Goal: Information Seeking & Learning: Learn about a topic

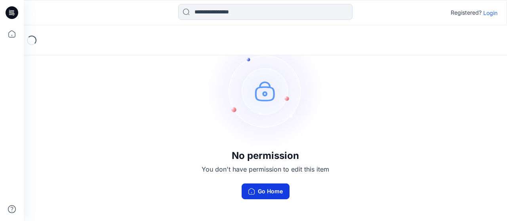
click at [278, 191] on button "Go Home" at bounding box center [265, 192] width 48 height 16
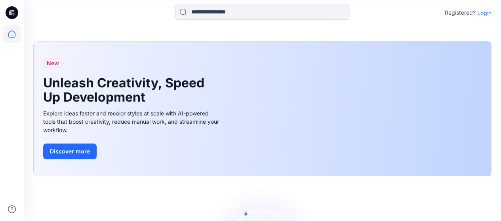
click at [482, 10] on p "Login" at bounding box center [484, 13] width 14 height 8
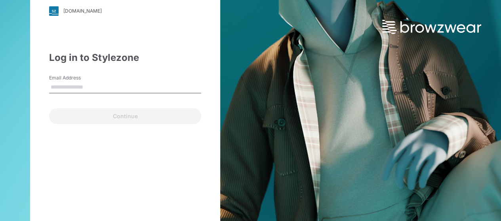
click at [125, 86] on input "Email Address" at bounding box center [125, 88] width 152 height 12
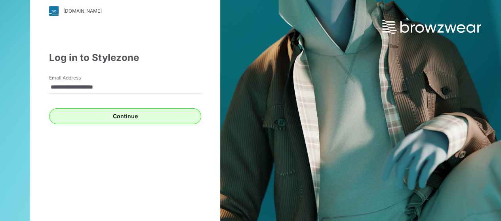
type input "**********"
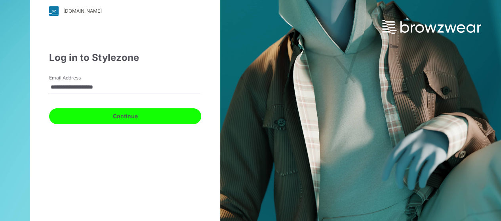
click at [152, 119] on button "Continue" at bounding box center [125, 116] width 152 height 16
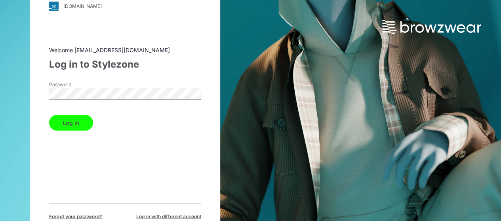
click at [74, 126] on button "Log in" at bounding box center [71, 123] width 44 height 16
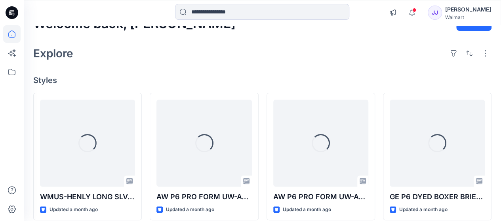
scroll to position [87, 0]
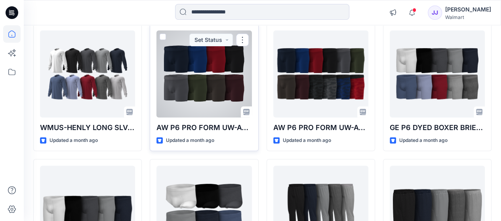
click at [211, 83] on div at bounding box center [203, 73] width 95 height 87
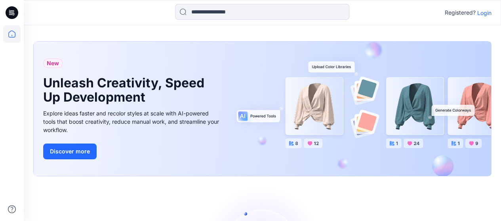
click at [489, 13] on p "Login" at bounding box center [484, 13] width 14 height 8
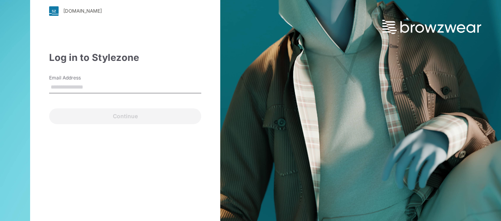
click at [159, 87] on input "Email Address" at bounding box center [125, 88] width 152 height 12
type input "**********"
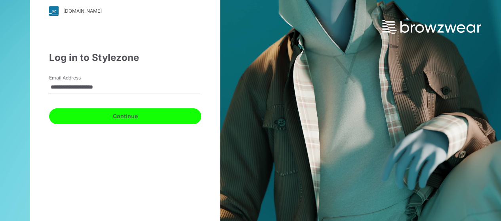
click at [145, 115] on button "Continue" at bounding box center [125, 116] width 152 height 16
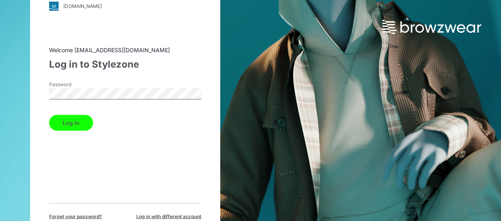
click at [78, 118] on button "Log in" at bounding box center [71, 123] width 44 height 16
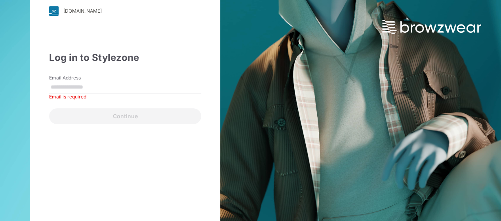
click at [154, 88] on input "Email Address" at bounding box center [125, 88] width 152 height 12
type input "**********"
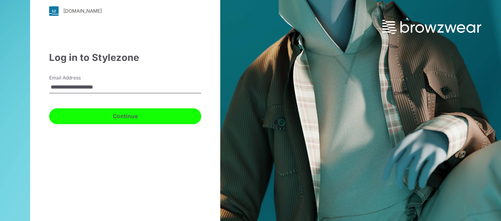
click at [126, 118] on button "Continue" at bounding box center [125, 116] width 152 height 16
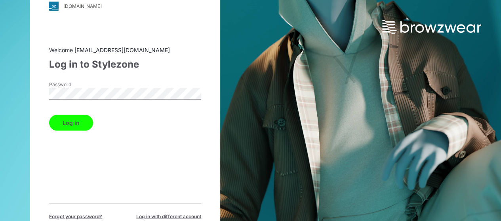
click at [76, 129] on button "Log in" at bounding box center [71, 123] width 44 height 16
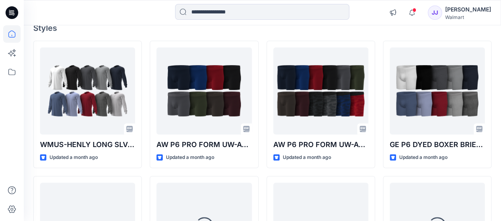
scroll to position [12, 0]
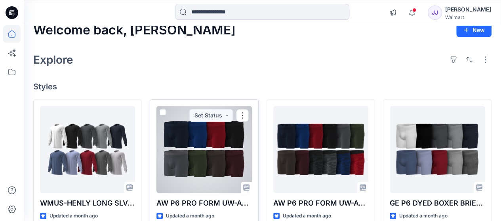
click at [223, 141] on div at bounding box center [203, 149] width 95 height 87
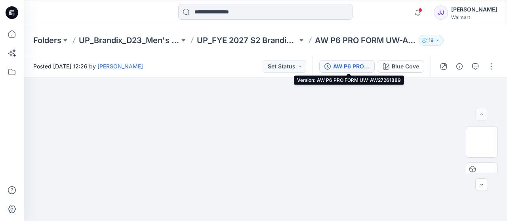
click at [345, 68] on div "AW P6 PRO FORM UW-AW27261889" at bounding box center [351, 66] width 36 height 9
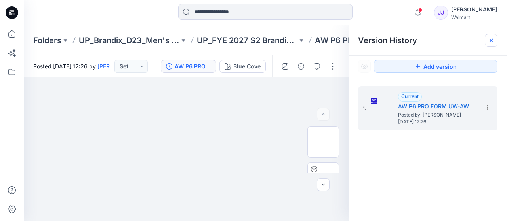
click at [494, 40] on icon at bounding box center [491, 40] width 6 height 6
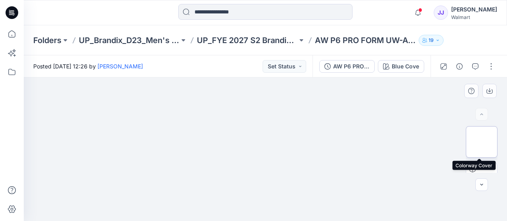
click at [481, 142] on img at bounding box center [481, 142] width 0 height 0
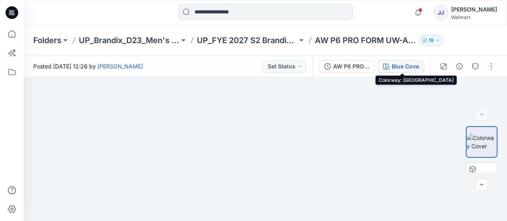
click at [413, 65] on div "Blue Cove" at bounding box center [405, 66] width 27 height 9
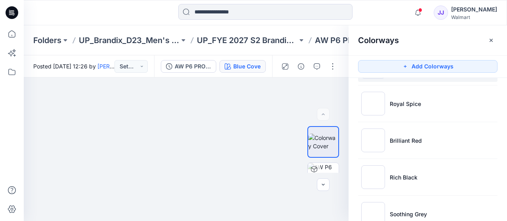
scroll to position [37, 0]
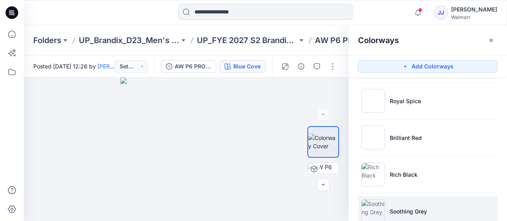
click at [427, 210] on li "Soothing Grey" at bounding box center [427, 211] width 139 height 30
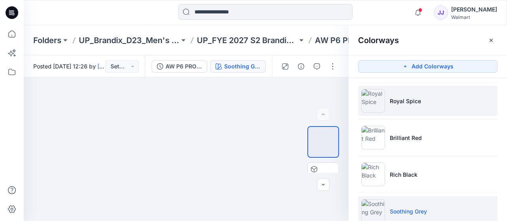
click at [440, 92] on li "Royal Spice" at bounding box center [427, 101] width 139 height 30
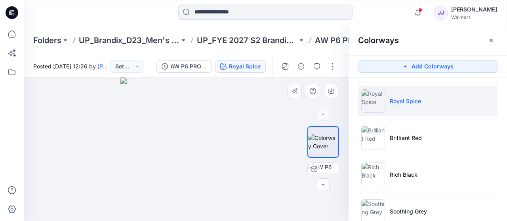
click at [282, 119] on div at bounding box center [186, 150] width 325 height 144
click at [285, 67] on icon "button" at bounding box center [285, 66] width 6 height 6
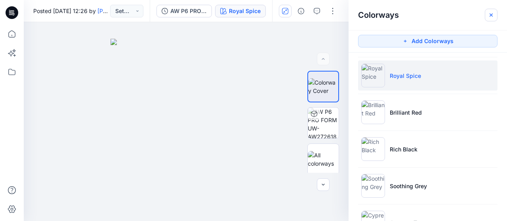
click at [490, 16] on icon "button" at bounding box center [490, 14] width 3 height 3
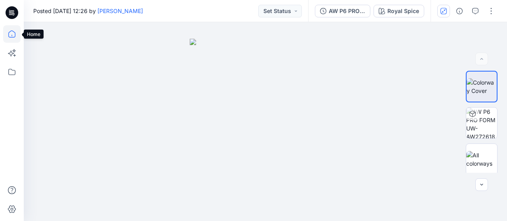
click at [9, 36] on icon at bounding box center [11, 33] width 17 height 17
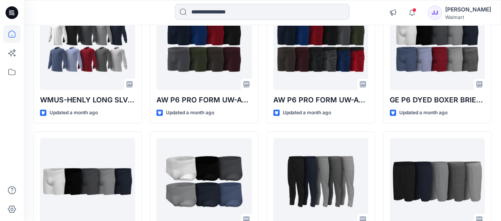
scroll to position [119, 0]
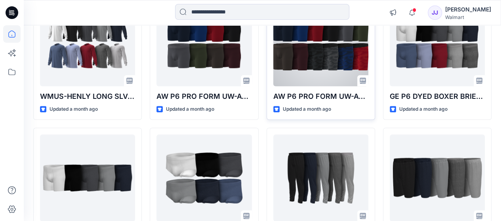
click at [295, 89] on div "AW P6 PRO FORM UW-AW27261890 Updated a month ago Set Status" at bounding box center [320, 56] width 108 height 128
click at [291, 57] on div at bounding box center [320, 42] width 95 height 87
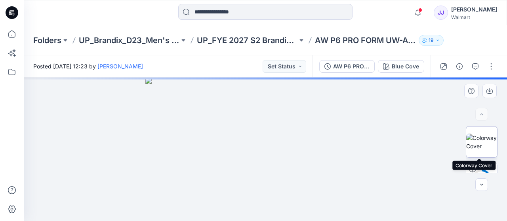
click at [484, 134] on img at bounding box center [481, 142] width 31 height 17
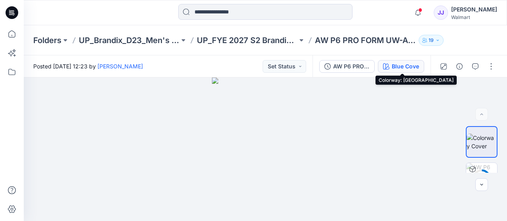
click at [391, 66] on button "Blue Cove" at bounding box center [401, 66] width 46 height 13
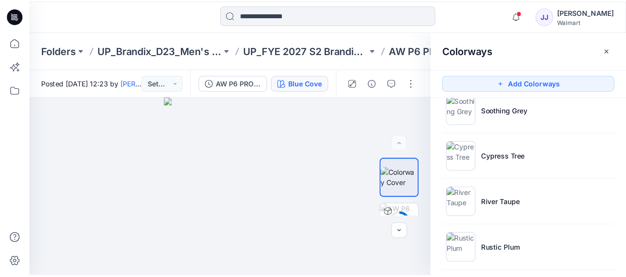
scroll to position [159, 0]
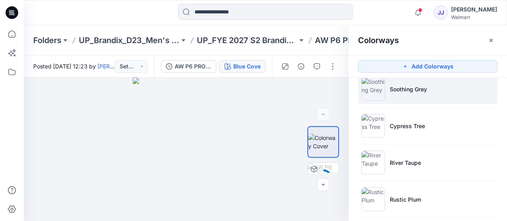
click at [394, 92] on li "Soothing Grey" at bounding box center [427, 89] width 139 height 30
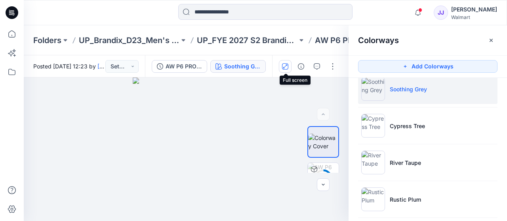
click at [283, 69] on icon "button" at bounding box center [285, 66] width 6 height 6
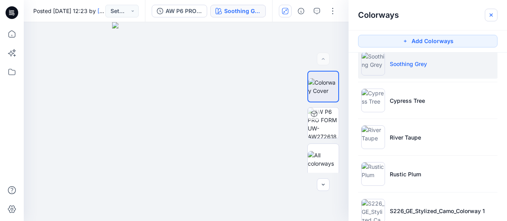
click at [492, 17] on icon "button" at bounding box center [491, 15] width 6 height 6
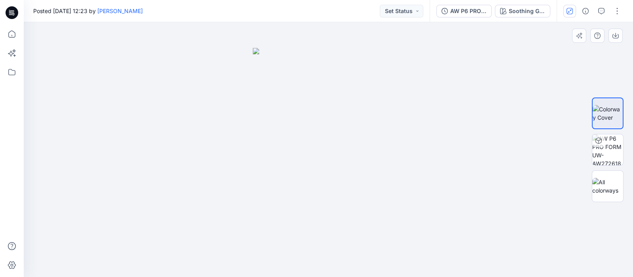
drag, startPoint x: 420, startPoint y: 0, endPoint x: 222, endPoint y: 84, distance: 214.4
click at [222, 84] on div at bounding box center [329, 149] width 610 height 255
click at [9, 36] on icon at bounding box center [11, 33] width 7 height 7
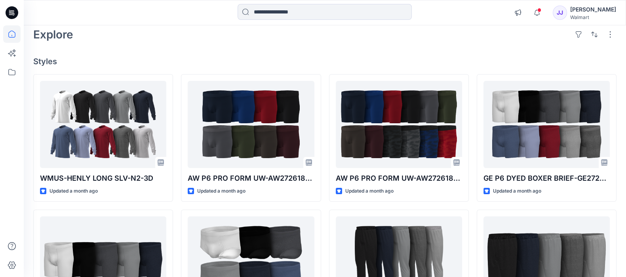
scroll to position [42, 0]
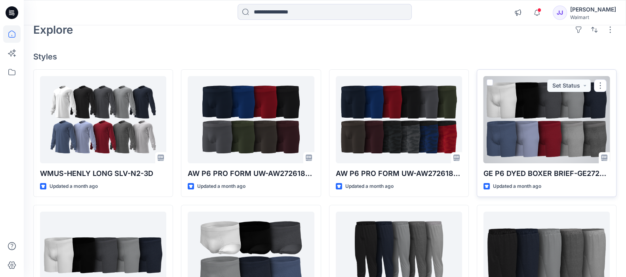
click at [500, 125] on div at bounding box center [546, 119] width 126 height 87
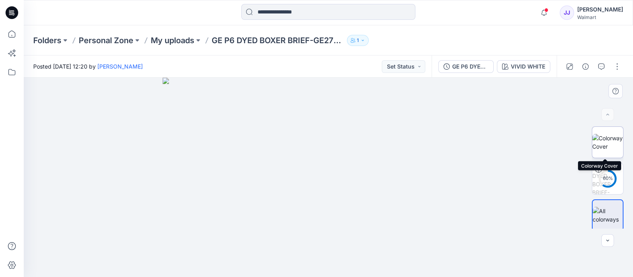
click at [500, 142] on img at bounding box center [608, 142] width 31 height 17
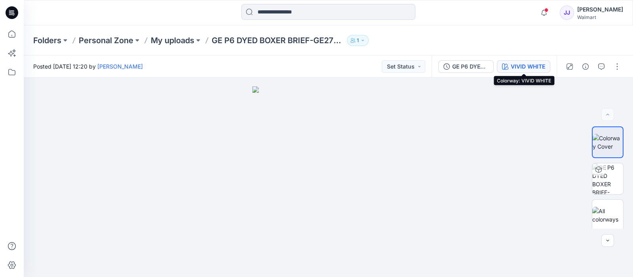
click at [500, 66] on div "VIVID WHITE" at bounding box center [528, 66] width 34 height 9
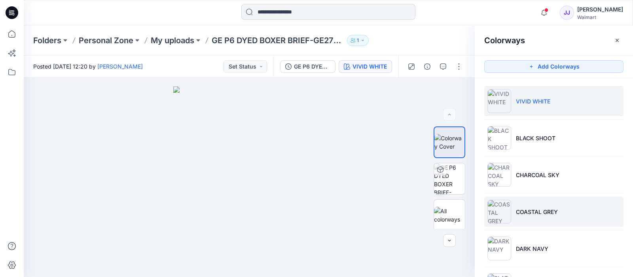
click at [500, 216] on li "COASTAL GREY" at bounding box center [554, 211] width 139 height 30
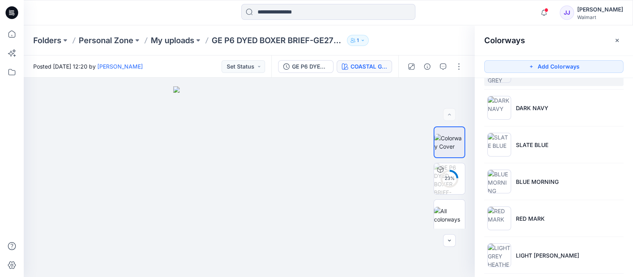
scroll to position [184, 0]
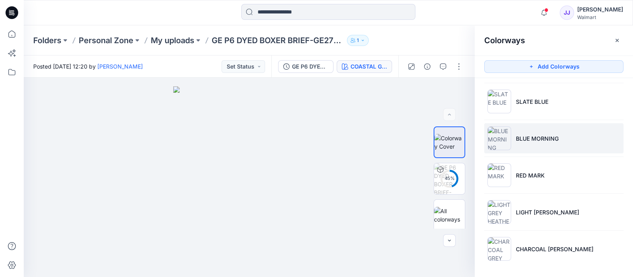
click at [500, 135] on p "BLUE MORNING" at bounding box center [537, 138] width 43 height 8
click at [416, 66] on button "button" at bounding box center [411, 66] width 13 height 13
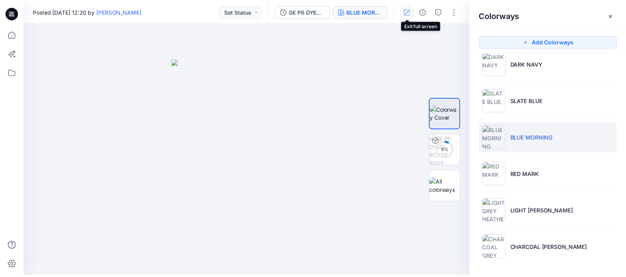
scroll to position [159, 0]
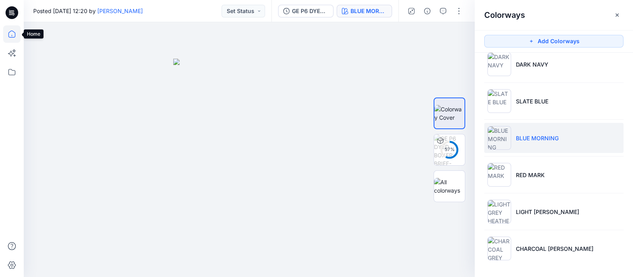
click at [15, 34] on icon at bounding box center [11, 33] width 17 height 17
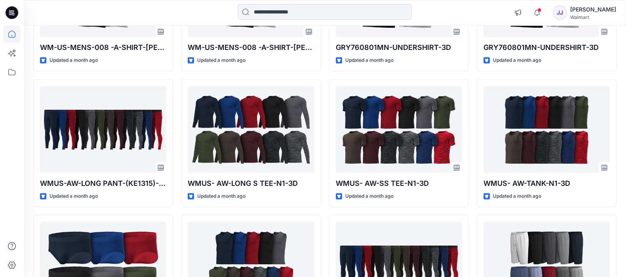
scroll to position [603, 0]
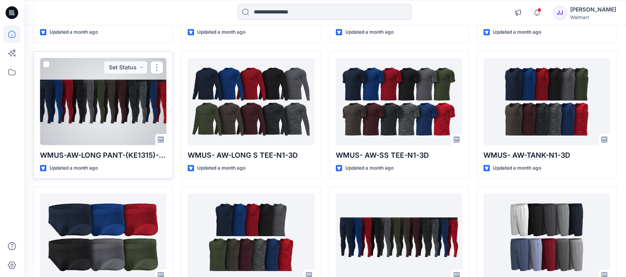
click at [143, 120] on div at bounding box center [103, 101] width 126 height 87
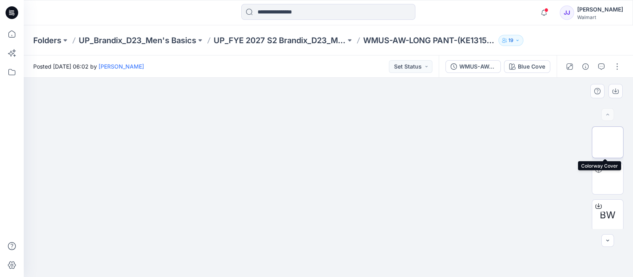
click at [500, 142] on img at bounding box center [608, 142] width 0 height 0
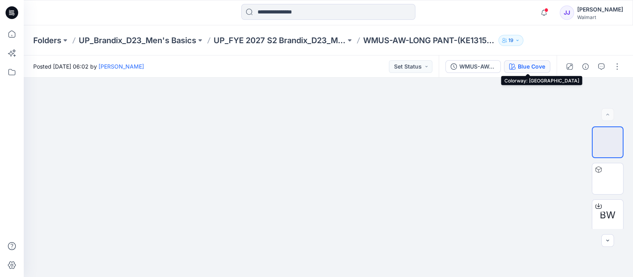
click at [500, 67] on div "Blue Cove" at bounding box center [531, 66] width 27 height 9
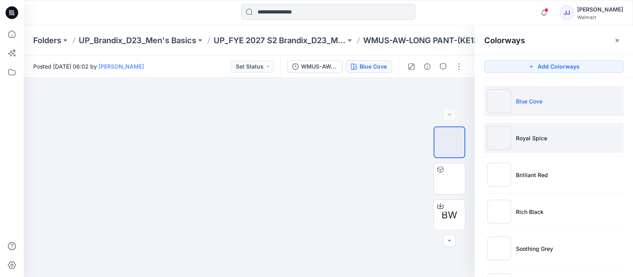
click at [500, 149] on li "Royal Spice" at bounding box center [554, 138] width 139 height 30
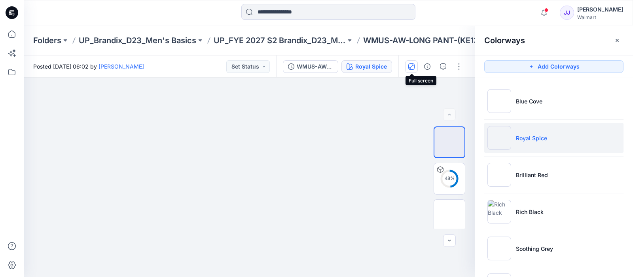
click at [408, 63] on button "button" at bounding box center [411, 66] width 13 height 13
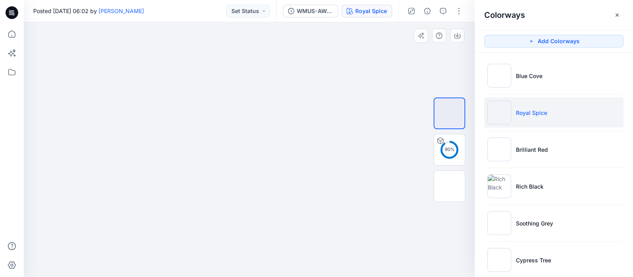
click at [362, 82] on div at bounding box center [249, 149] width 451 height 255
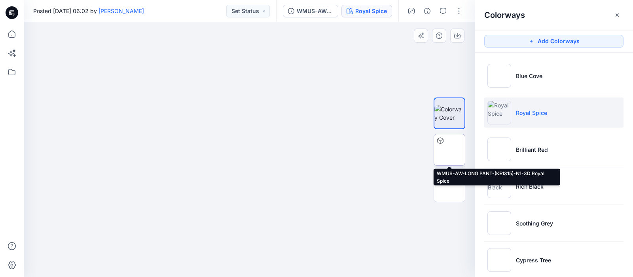
click at [450, 150] on img at bounding box center [450, 150] width 0 height 0
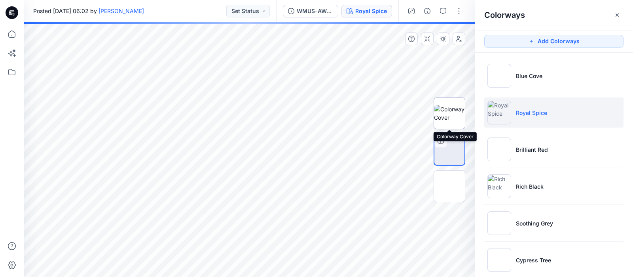
click at [449, 106] on img at bounding box center [449, 113] width 31 height 17
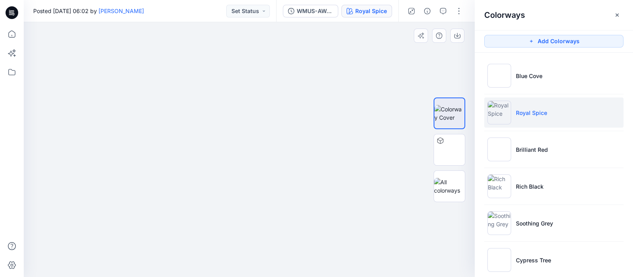
click at [327, 70] on div at bounding box center [249, 149] width 451 height 255
click at [461, 10] on button "button" at bounding box center [459, 11] width 13 height 13
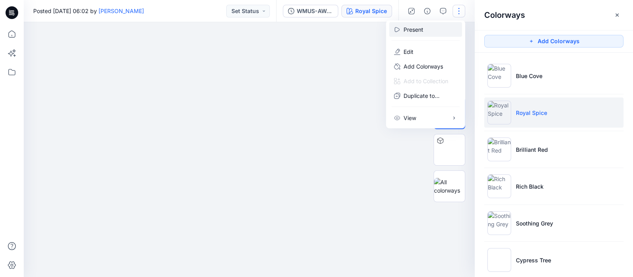
click at [440, 27] on button "Present" at bounding box center [426, 29] width 73 height 15
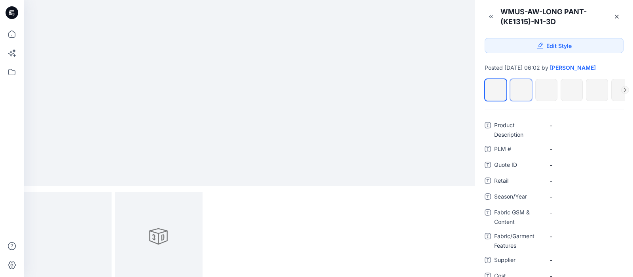
click at [500, 79] on div at bounding box center [521, 79] width 21 height 0
click at [68, 221] on img at bounding box center [68, 236] width 0 height 0
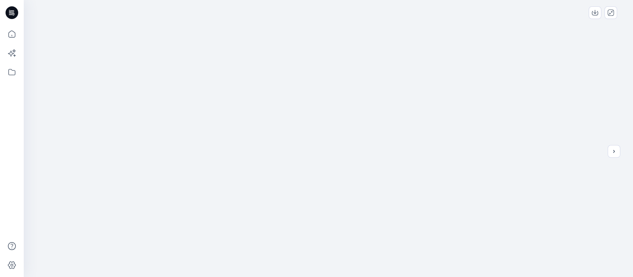
click at [380, 40] on div at bounding box center [329, 138] width 610 height 277
drag, startPoint x: 369, startPoint y: 49, endPoint x: 333, endPoint y: 54, distance: 36.8
click at [333, 0] on img at bounding box center [328, 0] width 91 height 0
click at [349, 0] on img at bounding box center [328, 0] width 91 height 0
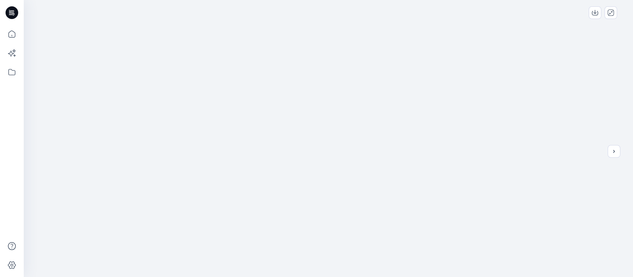
click at [382, 44] on div at bounding box center [329, 138] width 610 height 277
click at [500, 10] on icon "download-image" at bounding box center [595, 13] width 6 height 6
click at [14, 36] on icon at bounding box center [11, 33] width 17 height 17
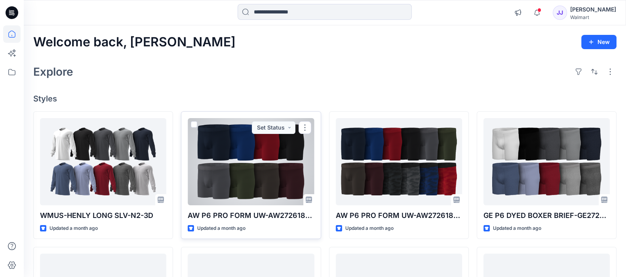
click at [274, 178] on div at bounding box center [251, 161] width 126 height 87
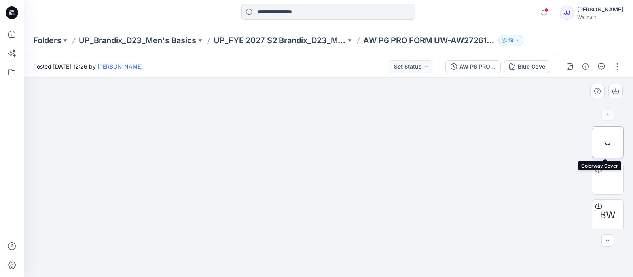
click at [500, 137] on div at bounding box center [608, 142] width 32 height 32
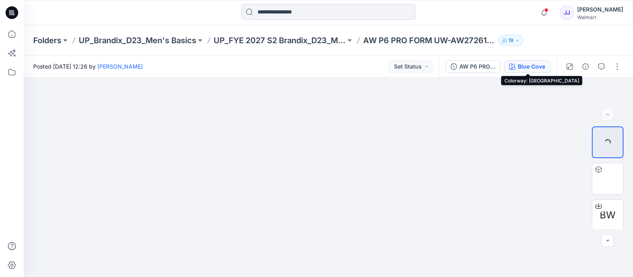
click at [500, 65] on icon "button" at bounding box center [513, 66] width 6 height 6
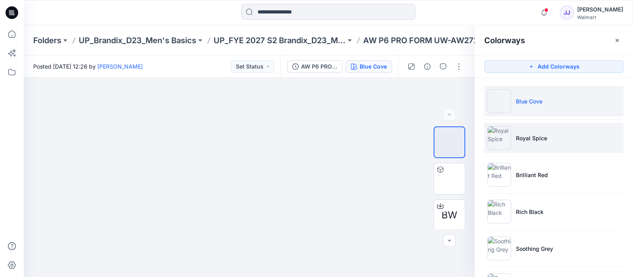
click at [500, 143] on li "Royal Spice" at bounding box center [554, 138] width 139 height 30
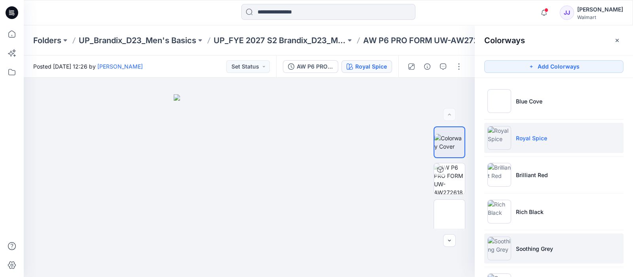
click at [500, 221] on li "Soothing Grey" at bounding box center [554, 248] width 139 height 30
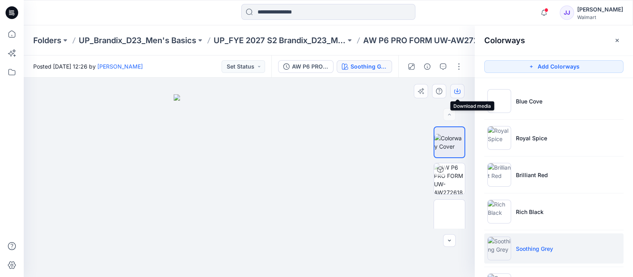
click at [459, 90] on icon "button" at bounding box center [457, 91] width 6 height 6
click at [16, 39] on icon at bounding box center [11, 33] width 17 height 17
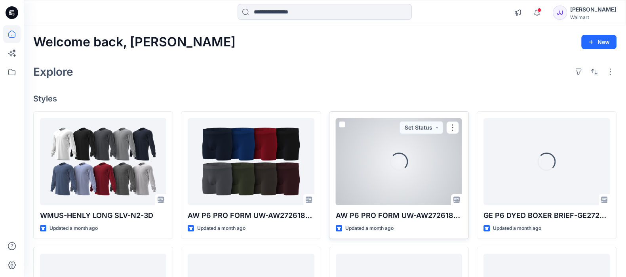
click at [384, 150] on div "Loading..." at bounding box center [399, 161] width 126 height 87
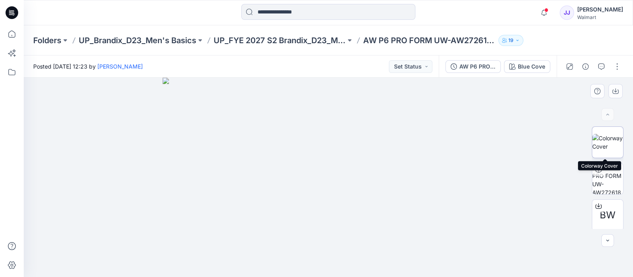
click at [500, 144] on img at bounding box center [608, 142] width 31 height 17
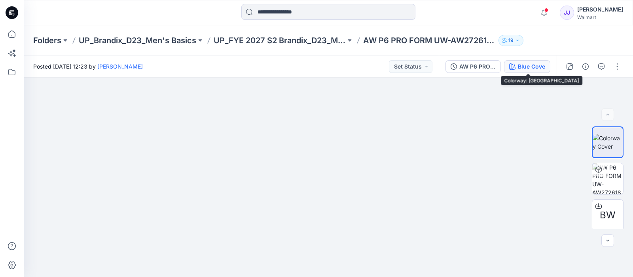
click at [500, 69] on button "Blue Cove" at bounding box center [527, 66] width 46 height 13
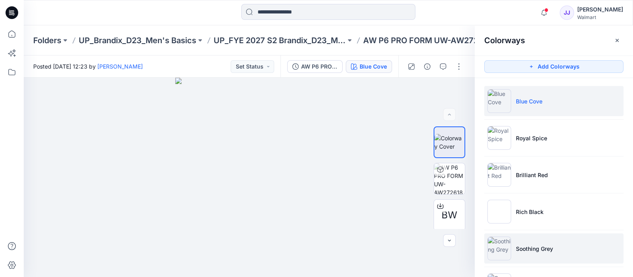
click at [500, 221] on li "Soothing Grey" at bounding box center [554, 248] width 139 height 30
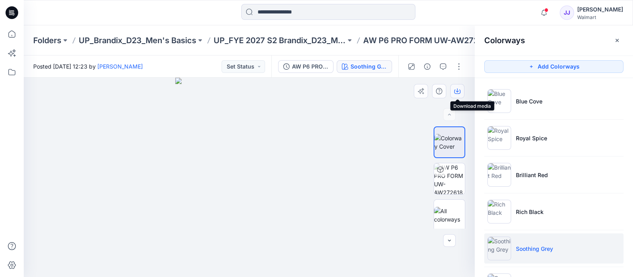
click at [463, 92] on button "button" at bounding box center [458, 91] width 14 height 14
click at [12, 27] on icon at bounding box center [11, 33] width 17 height 17
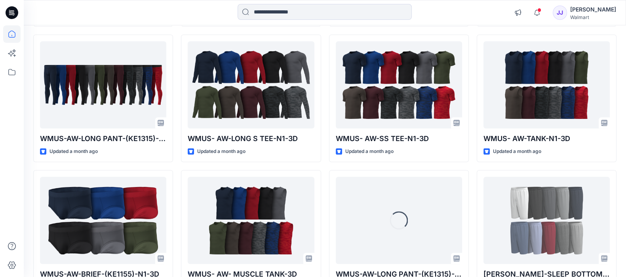
scroll to position [624, 0]
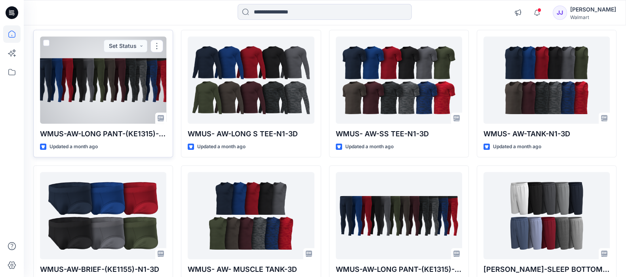
click at [146, 96] on div at bounding box center [103, 79] width 126 height 87
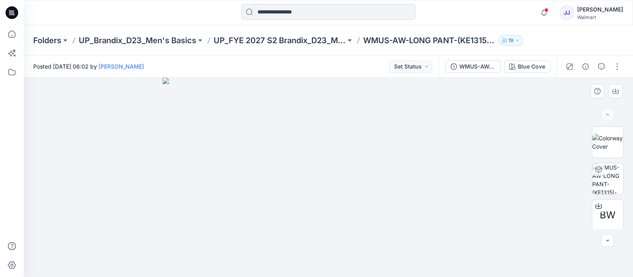
click at [294, 155] on img at bounding box center [329, 177] width 332 height 199
click at [500, 134] on img at bounding box center [608, 142] width 31 height 17
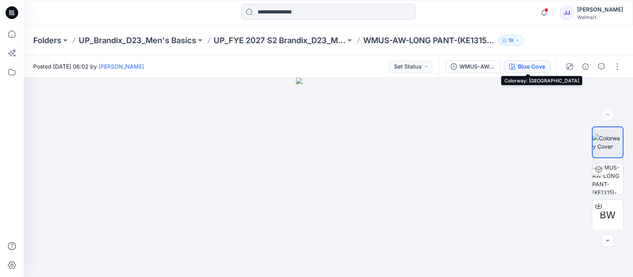
click at [500, 63] on icon "button" at bounding box center [513, 66] width 6 height 6
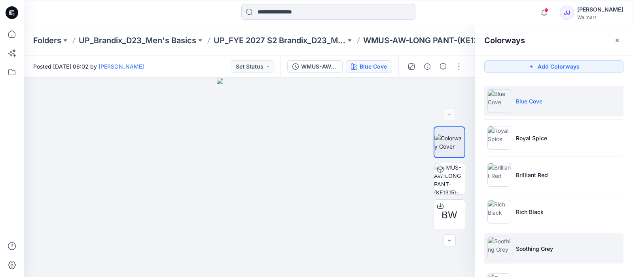
click at [500, 221] on li "Soothing Grey" at bounding box center [554, 248] width 139 height 30
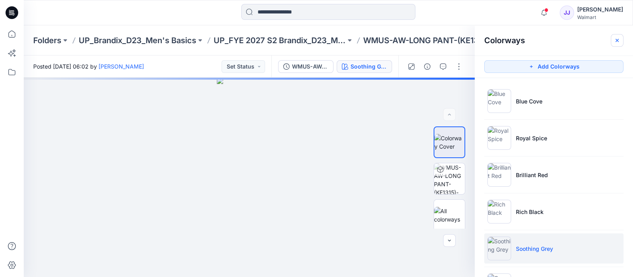
click at [500, 42] on icon "button" at bounding box center [617, 40] width 6 height 6
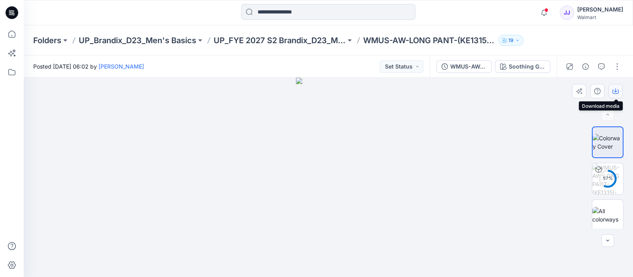
click at [500, 90] on icon "button" at bounding box center [616, 91] width 6 height 6
click at [500, 84] on button "button" at bounding box center [616, 91] width 14 height 14
click at [12, 32] on icon at bounding box center [11, 33] width 17 height 17
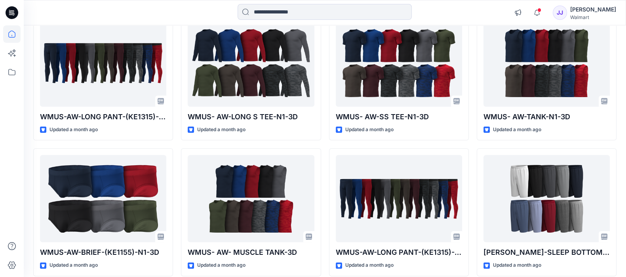
scroll to position [639, 0]
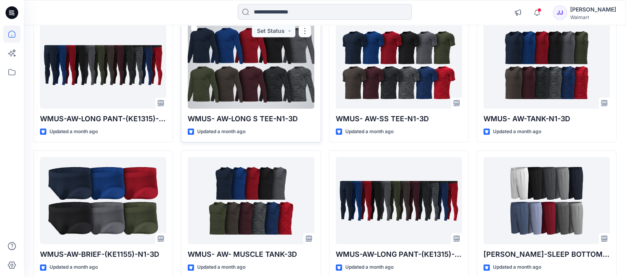
click at [271, 68] on div at bounding box center [251, 64] width 126 height 87
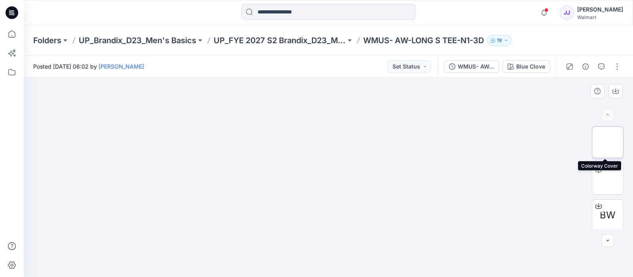
click at [500, 142] on img at bounding box center [608, 142] width 0 height 0
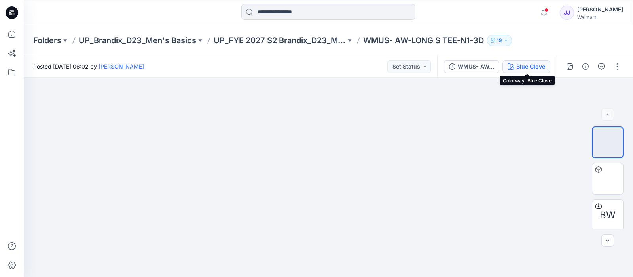
click at [500, 64] on div "Blue Clove" at bounding box center [531, 66] width 29 height 9
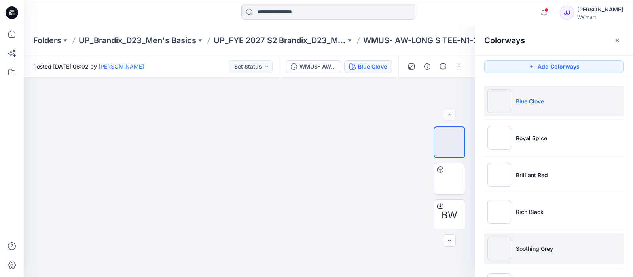
click at [500, 221] on p "Soothing Grey" at bounding box center [534, 248] width 37 height 8
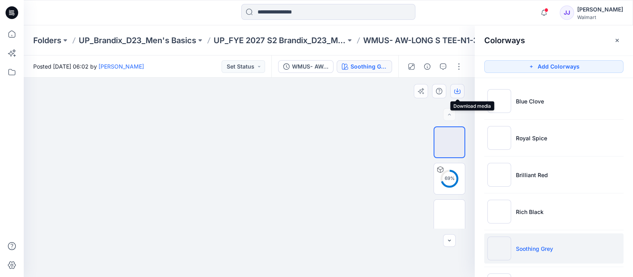
click at [455, 95] on button "button" at bounding box center [458, 91] width 14 height 14
click at [13, 34] on icon at bounding box center [11, 33] width 17 height 17
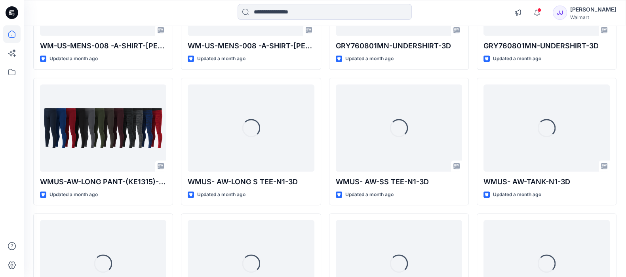
scroll to position [595, 0]
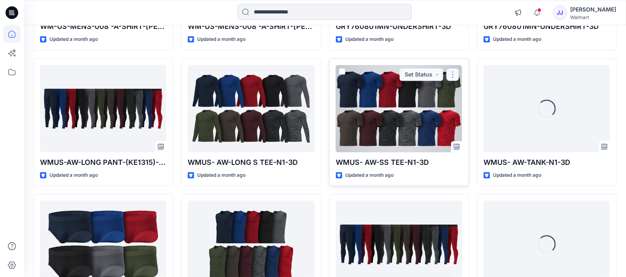
click at [451, 76] on button "button" at bounding box center [452, 74] width 13 height 13
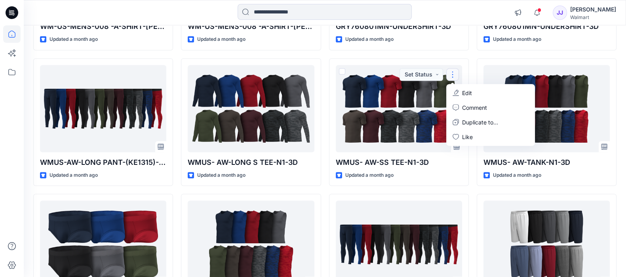
click at [462, 191] on div "AW P6 PRO FORM UW-AW27261890 Updated a month ago GE SLEEP PANT-GE27260851 Updat…" at bounding box center [399, 122] width 140 height 1213
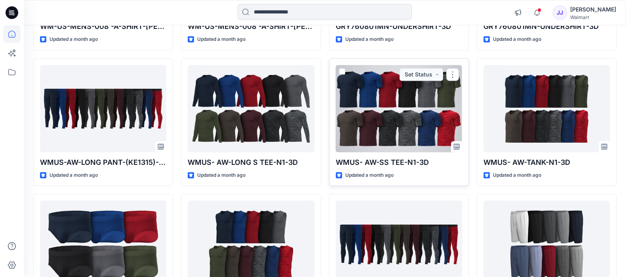
click at [401, 129] on div at bounding box center [399, 108] width 126 height 87
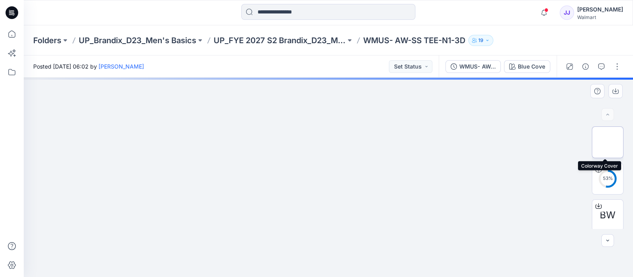
click at [500, 142] on img at bounding box center [608, 142] width 0 height 0
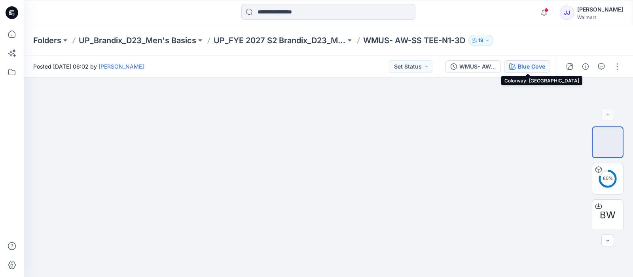
click at [500, 60] on button "Blue Cove" at bounding box center [527, 66] width 46 height 13
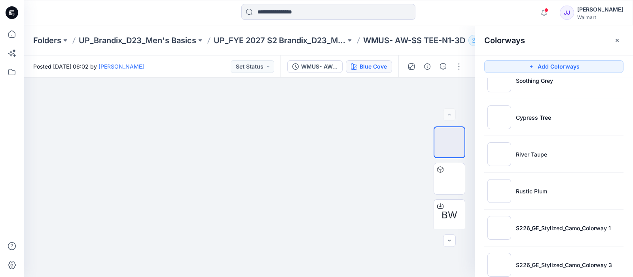
scroll to position [172, 0]
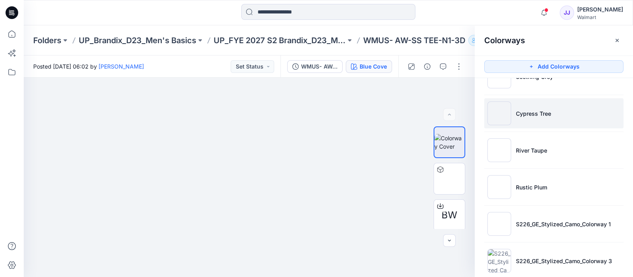
click at [500, 110] on li "Cypress Tree" at bounding box center [554, 113] width 139 height 30
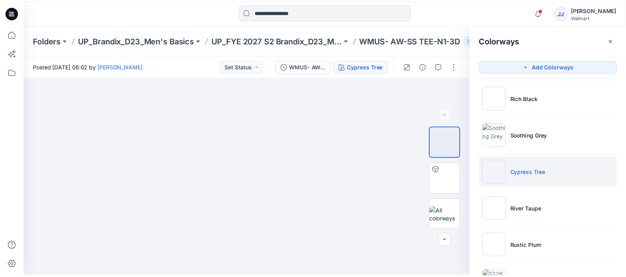
scroll to position [111, 0]
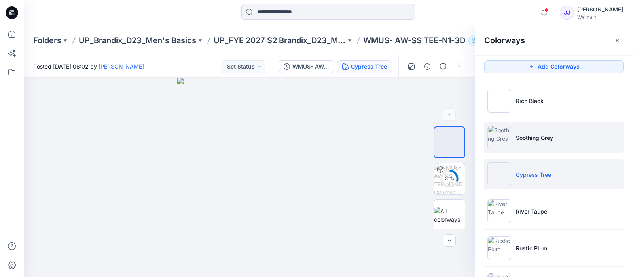
click at [500, 137] on p "Soothing Grey" at bounding box center [534, 137] width 37 height 8
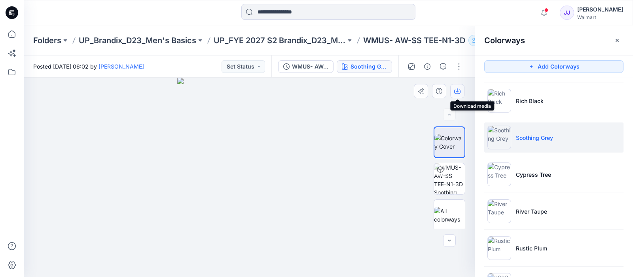
click at [455, 92] on icon "button" at bounding box center [457, 91] width 6 height 6
click at [17, 31] on icon at bounding box center [11, 33] width 17 height 17
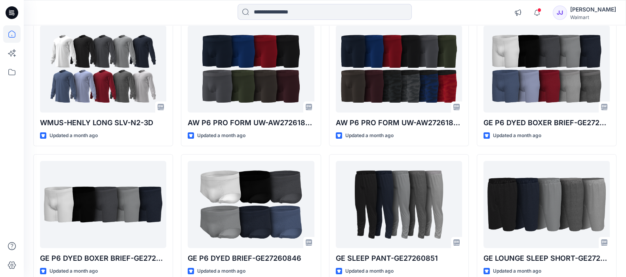
scroll to position [91, 0]
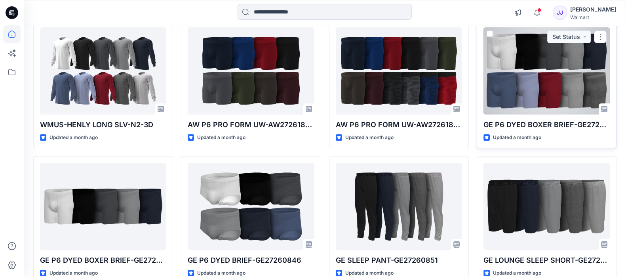
click at [500, 68] on div at bounding box center [546, 70] width 126 height 87
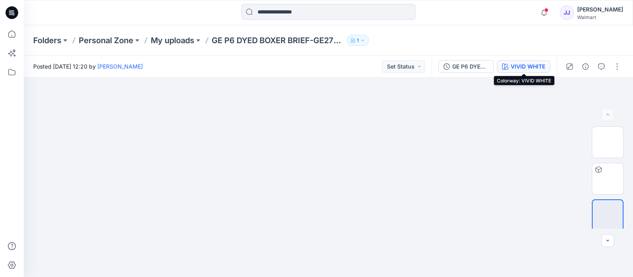
click at [500, 68] on div "VIVID WHITE" at bounding box center [528, 66] width 34 height 9
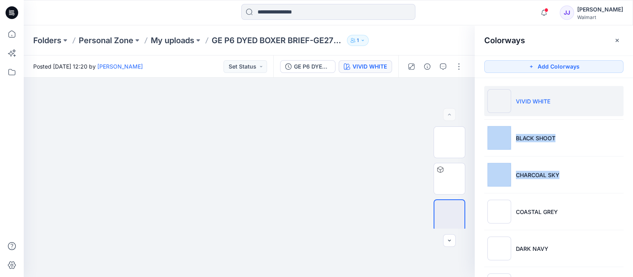
drag, startPoint x: 631, startPoint y: 105, endPoint x: 633, endPoint y: 162, distance: 57.0
click at [500, 162] on div "VIVID WHITE BLACK SHOOT CHARCOAL SKY COASTAL GREY DARK NAVY SLATE BLUE BLUE MOR…" at bounding box center [554, 177] width 158 height 199
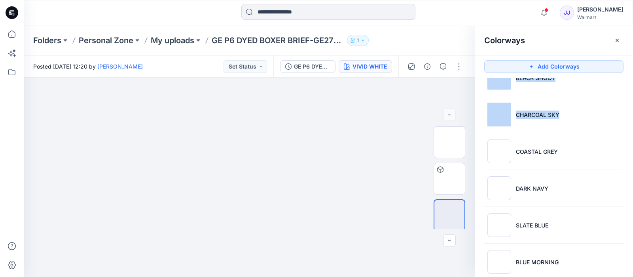
scroll to position [96, 0]
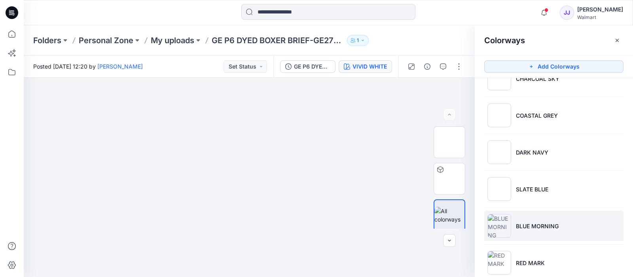
click at [500, 220] on li "BLUE MORNING" at bounding box center [554, 226] width 139 height 30
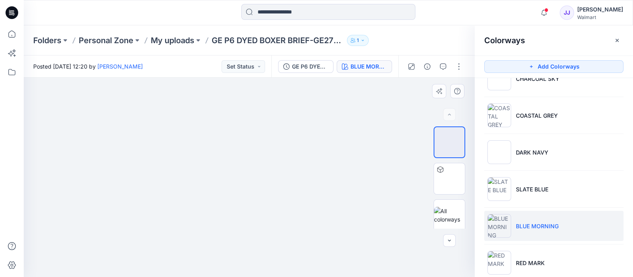
click at [248, 86] on img at bounding box center [249, 86] width 152 height 0
click at [500, 39] on icon "button" at bounding box center [617, 40] width 6 height 6
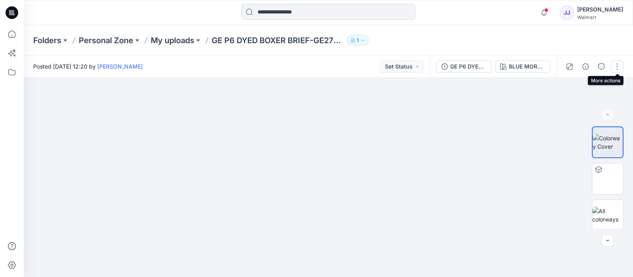
click at [500, 66] on button "button" at bounding box center [617, 66] width 13 height 13
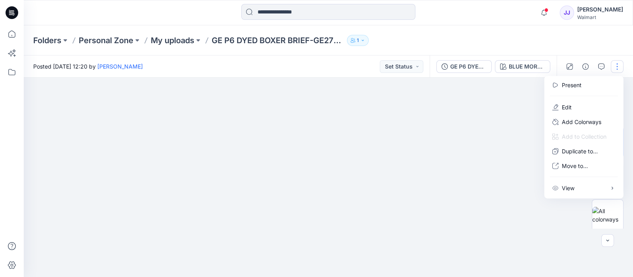
click at [451, 167] on div at bounding box center [329, 177] width 610 height 199
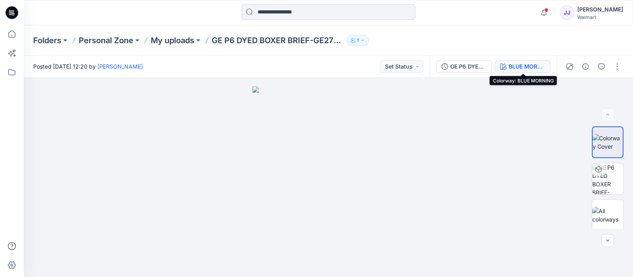
click at [500, 62] on div "BLUE MORNING" at bounding box center [527, 66] width 36 height 9
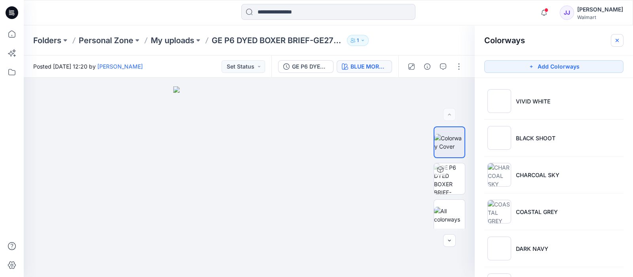
click at [500, 40] on button "button" at bounding box center [617, 40] width 13 height 13
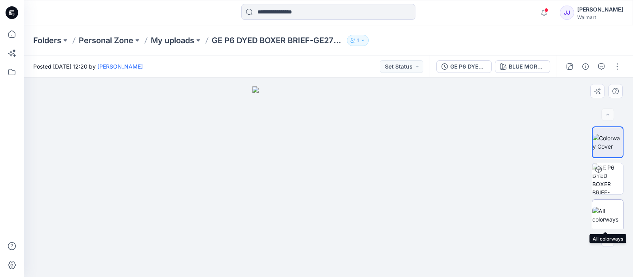
click at [500, 212] on img at bounding box center [608, 215] width 31 height 17
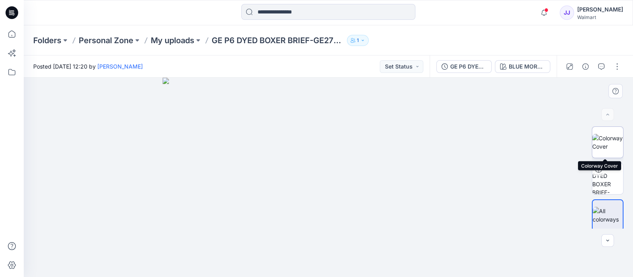
click at [500, 141] on img at bounding box center [608, 142] width 31 height 17
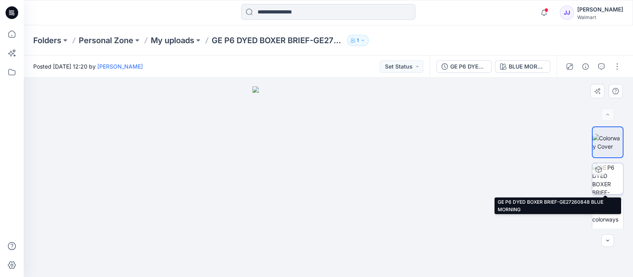
click at [500, 165] on img at bounding box center [608, 178] width 31 height 31
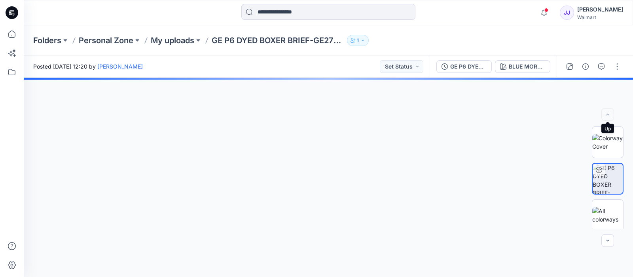
click at [500, 112] on div at bounding box center [608, 114] width 13 height 13
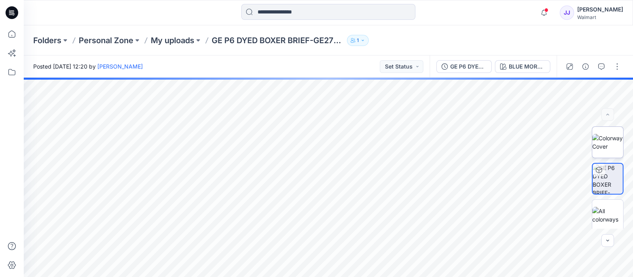
drag, startPoint x: 606, startPoint y: 112, endPoint x: 605, endPoint y: 147, distance: 34.4
click at [500, 147] on div at bounding box center [608, 177] width 51 height 102
click at [500, 147] on img at bounding box center [608, 142] width 31 height 17
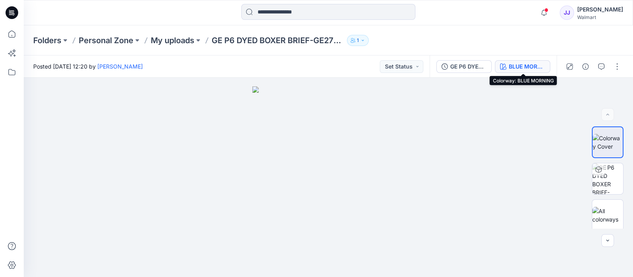
click at [500, 72] on button "BLUE MORNING" at bounding box center [522, 66] width 55 height 13
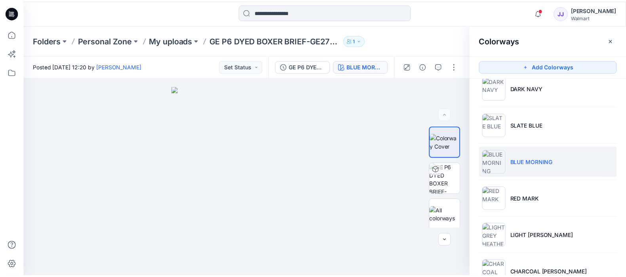
scroll to position [184, 0]
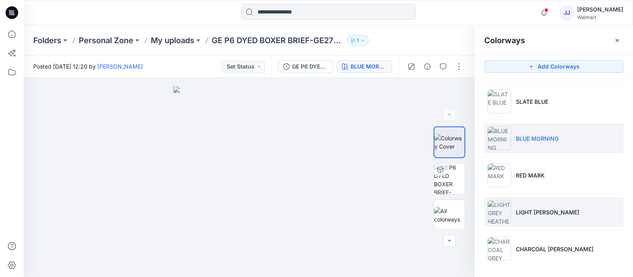
click at [500, 210] on p "LIGHT GREY HEATHER" at bounding box center [547, 212] width 63 height 8
click at [500, 137] on p "BLUE MORNING" at bounding box center [537, 138] width 43 height 8
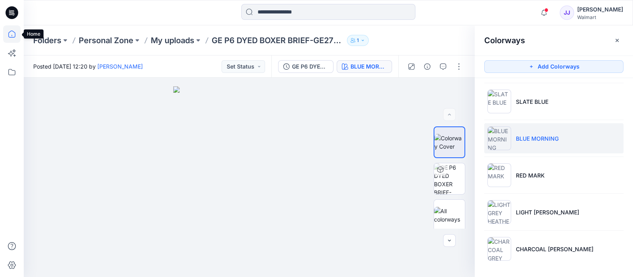
click at [4, 29] on icon at bounding box center [11, 33] width 17 height 17
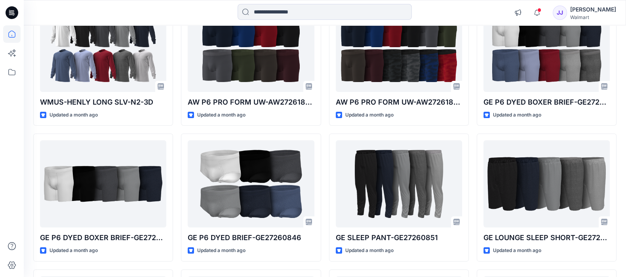
scroll to position [134, 0]
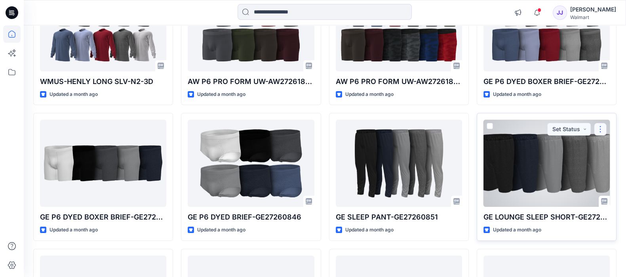
click at [500, 133] on button "button" at bounding box center [600, 129] width 13 height 13
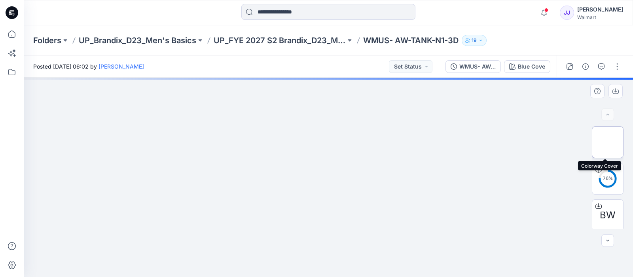
click at [608, 142] on img at bounding box center [608, 142] width 0 height 0
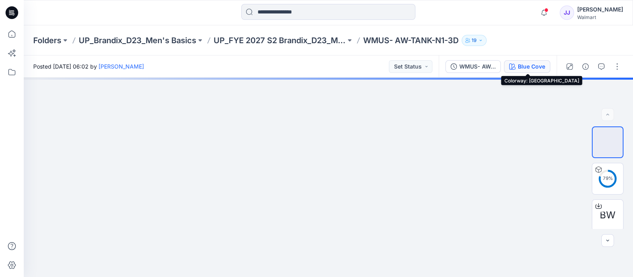
click at [527, 65] on div "Blue Cove" at bounding box center [531, 66] width 27 height 9
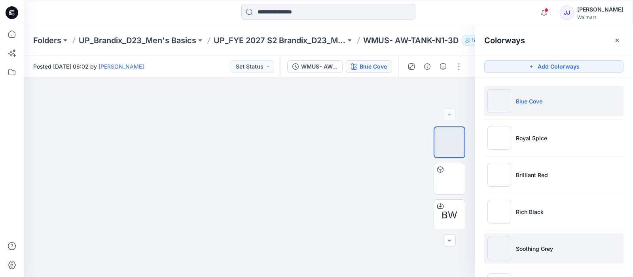
click at [569, 241] on li "Soothing Grey" at bounding box center [554, 248] width 139 height 30
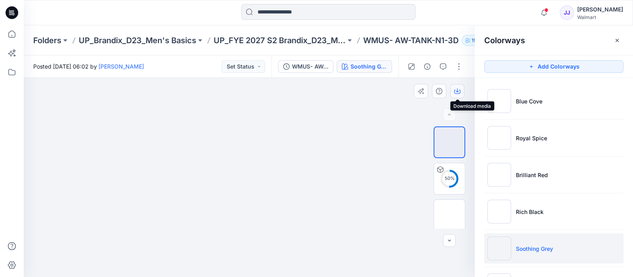
click at [457, 93] on icon "button" at bounding box center [457, 91] width 6 height 6
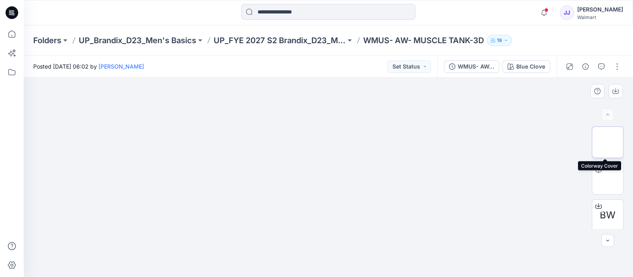
click at [608, 142] on img at bounding box center [608, 142] width 0 height 0
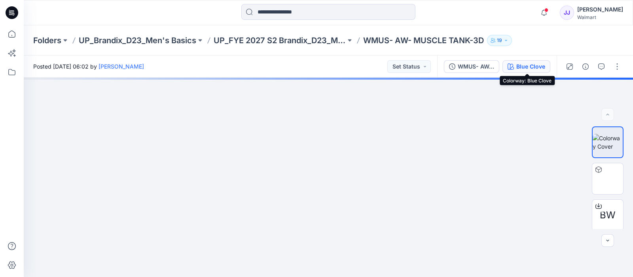
click at [535, 64] on div "Blue Clove" at bounding box center [531, 66] width 29 height 9
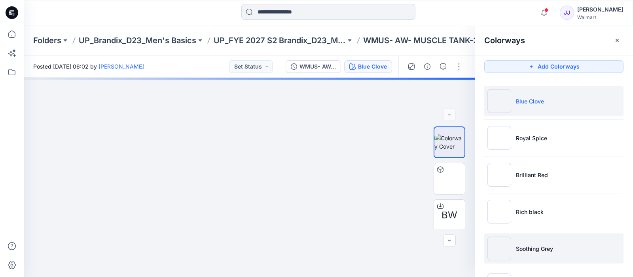
click at [558, 240] on li "Soothing Grey" at bounding box center [554, 248] width 139 height 30
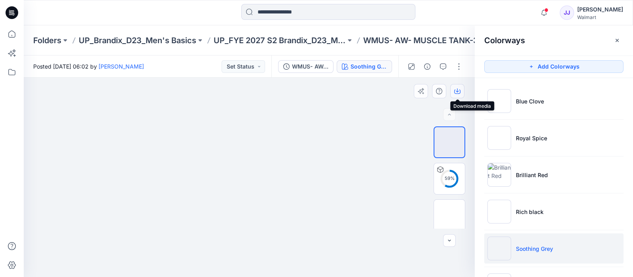
click at [457, 92] on icon "button" at bounding box center [457, 91] width 6 height 6
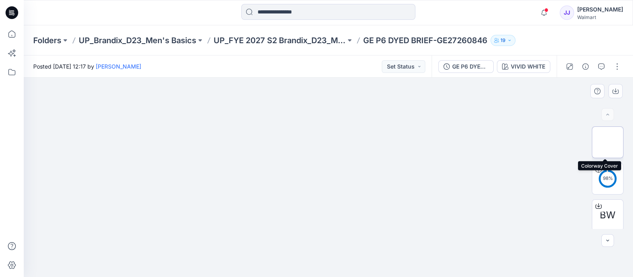
click at [608, 142] on img at bounding box center [608, 142] width 0 height 0
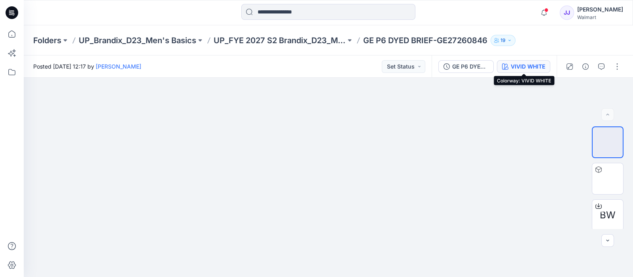
click at [529, 63] on div "VIVID WHITE" at bounding box center [528, 66] width 34 height 9
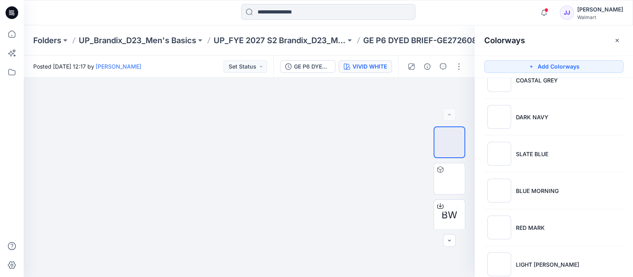
scroll to position [133, 0]
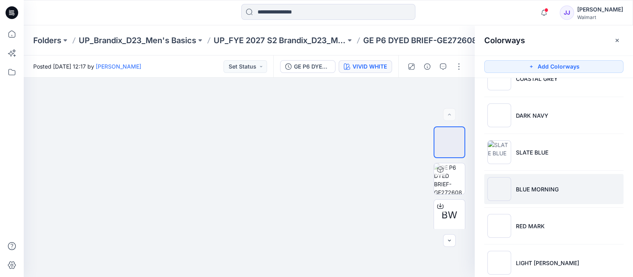
click at [513, 185] on li "BLUE MORNING" at bounding box center [554, 189] width 139 height 30
click at [615, 42] on icon "button" at bounding box center [617, 40] width 6 height 6
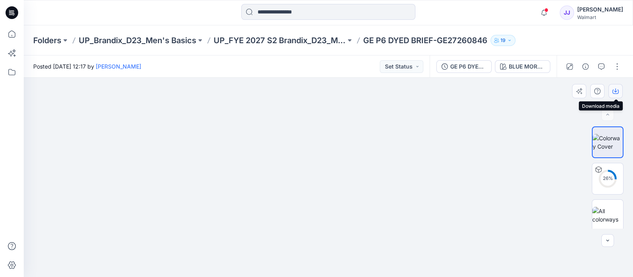
click at [618, 90] on icon "button" at bounding box center [616, 91] width 6 height 4
